Goal: Navigation & Orientation: Go to known website

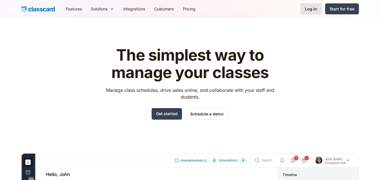
click at [315, 9] on div "Log in" at bounding box center [311, 9] width 12 height 6
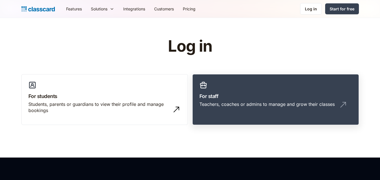
click at [259, 106] on div "Teachers, coaches or admins to manage and grow their classes" at bounding box center [266, 104] width 135 height 6
